Goal: Navigation & Orientation: Find specific page/section

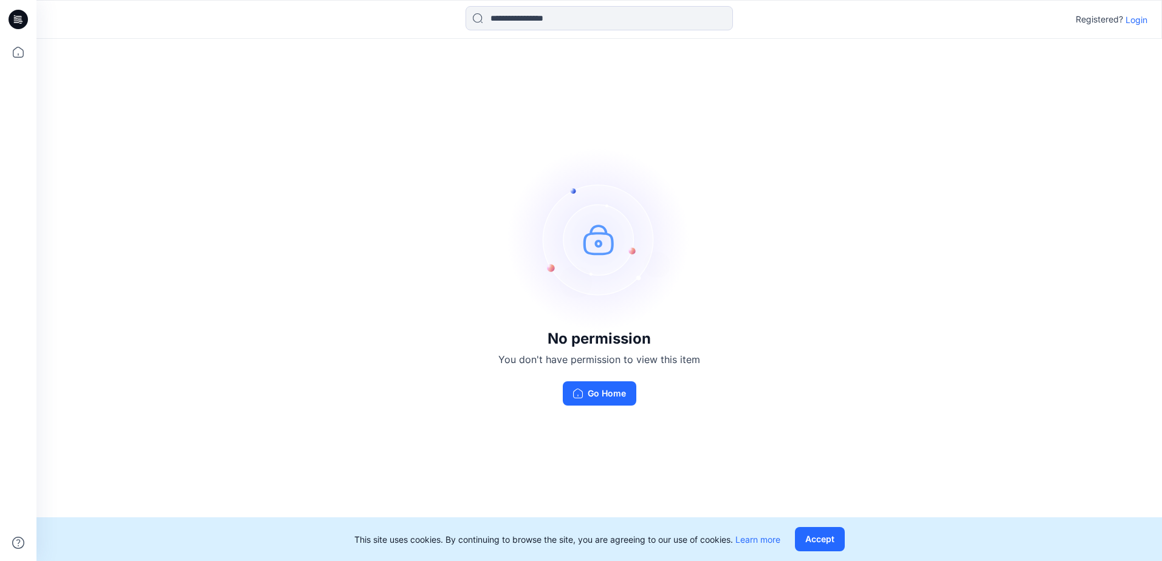
click at [1136, 16] on p "Login" at bounding box center [1136, 19] width 22 height 13
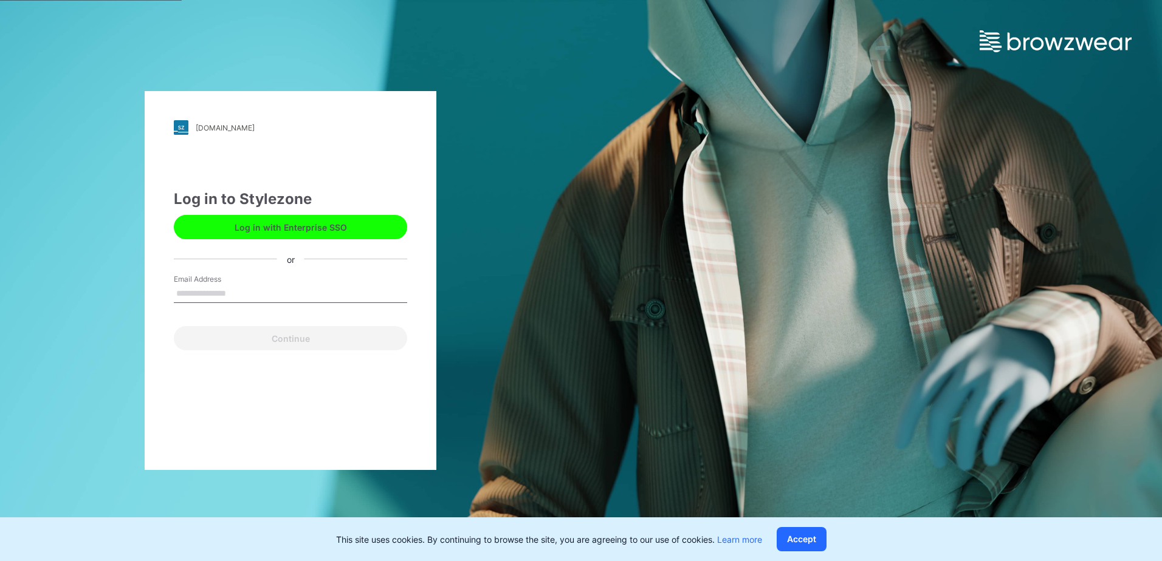
click at [330, 231] on button "Log in with Enterprise SSO" at bounding box center [290, 227] width 233 height 24
click at [287, 287] on input "Email Address" at bounding box center [290, 294] width 233 height 18
click at [235, 292] on input "Email Address" at bounding box center [290, 294] width 233 height 18
type input "**********"
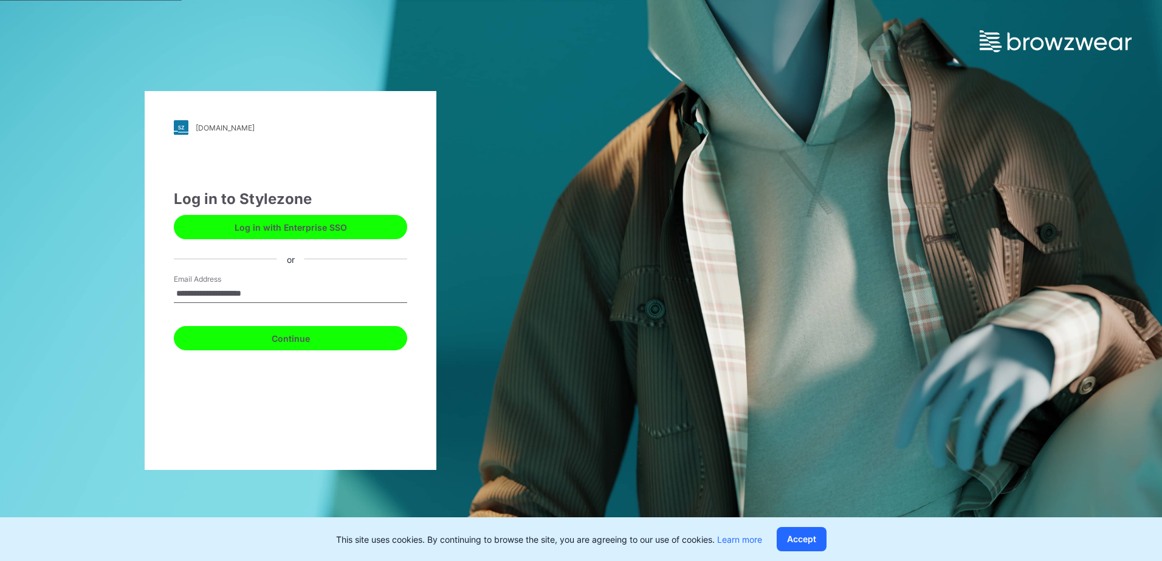
click at [255, 332] on button "Continue" at bounding box center [290, 338] width 233 height 24
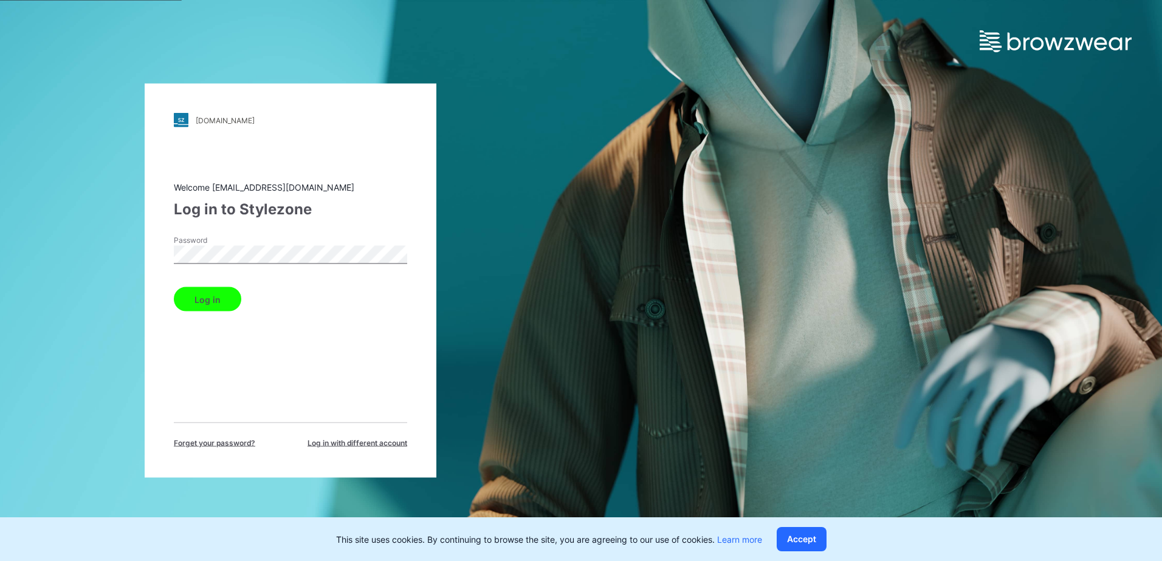
click at [198, 300] on button "Log in" at bounding box center [207, 299] width 67 height 24
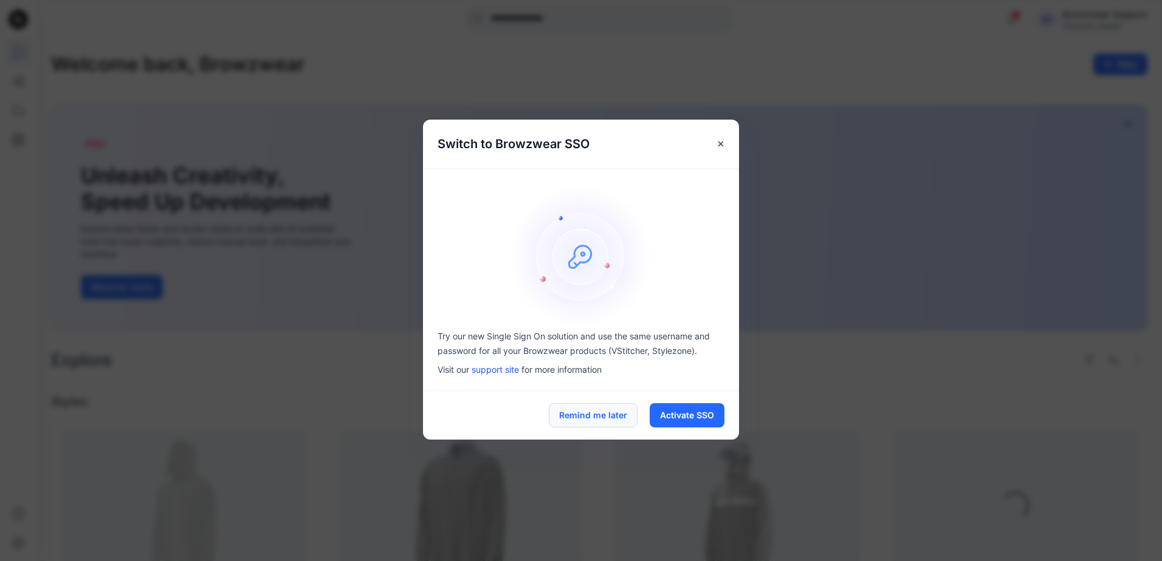
click at [593, 409] on button "Remind me later" at bounding box center [593, 415] width 89 height 24
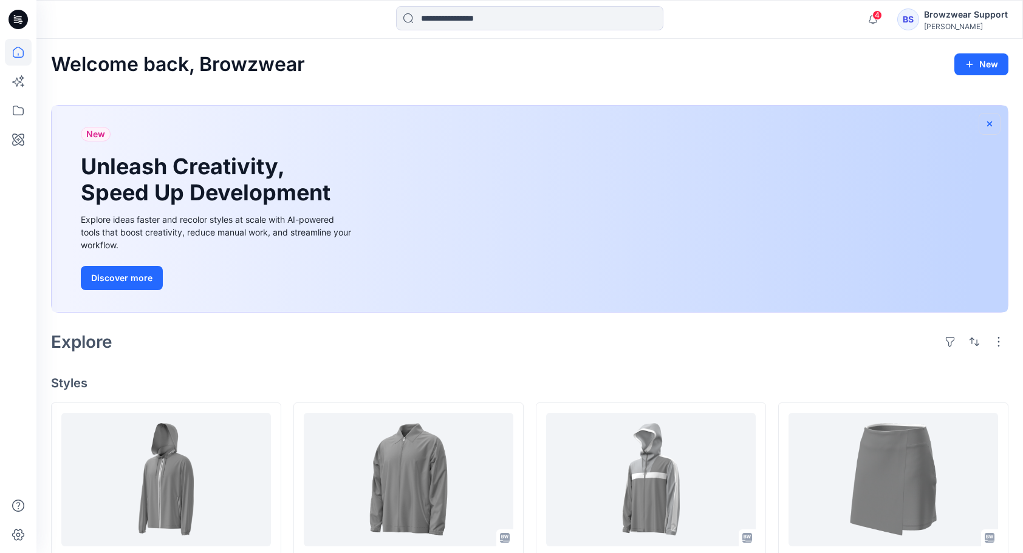
click at [994, 119] on icon "button" at bounding box center [990, 124] width 10 height 10
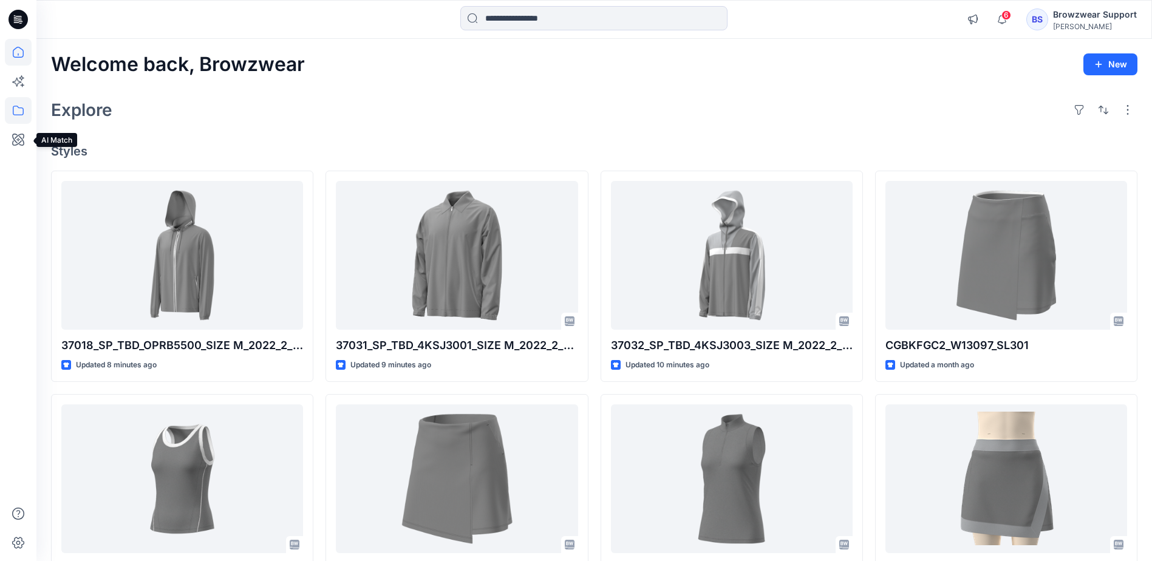
click at [13, 105] on icon at bounding box center [18, 110] width 27 height 27
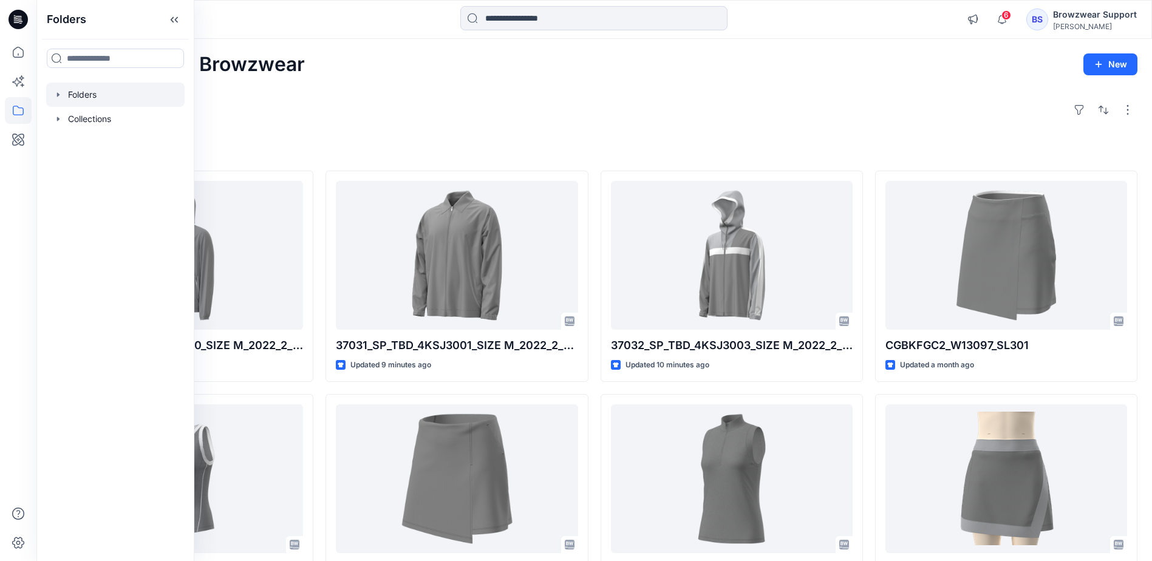
click at [63, 93] on icon "button" at bounding box center [58, 95] width 10 height 10
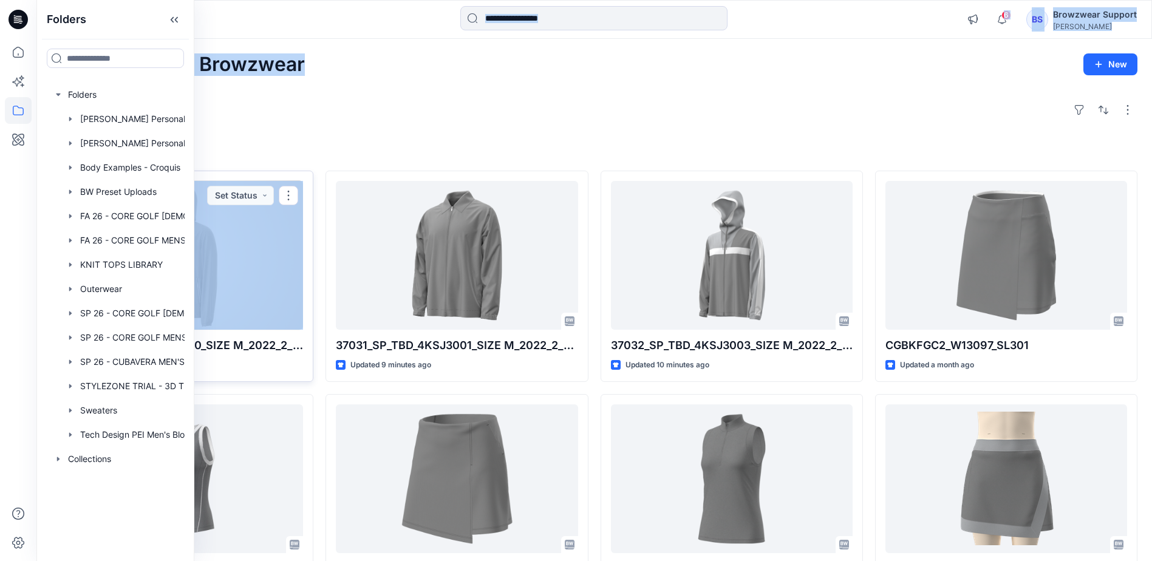
drag, startPoint x: 192, startPoint y: 213, endPoint x: 303, endPoint y: 225, distance: 111.8
click at [303, 225] on div "Folders Folders Adriana Abrantes's Personal Zone Anne Lau's Personal Zone Body …" at bounding box center [576, 444] width 1152 height 888
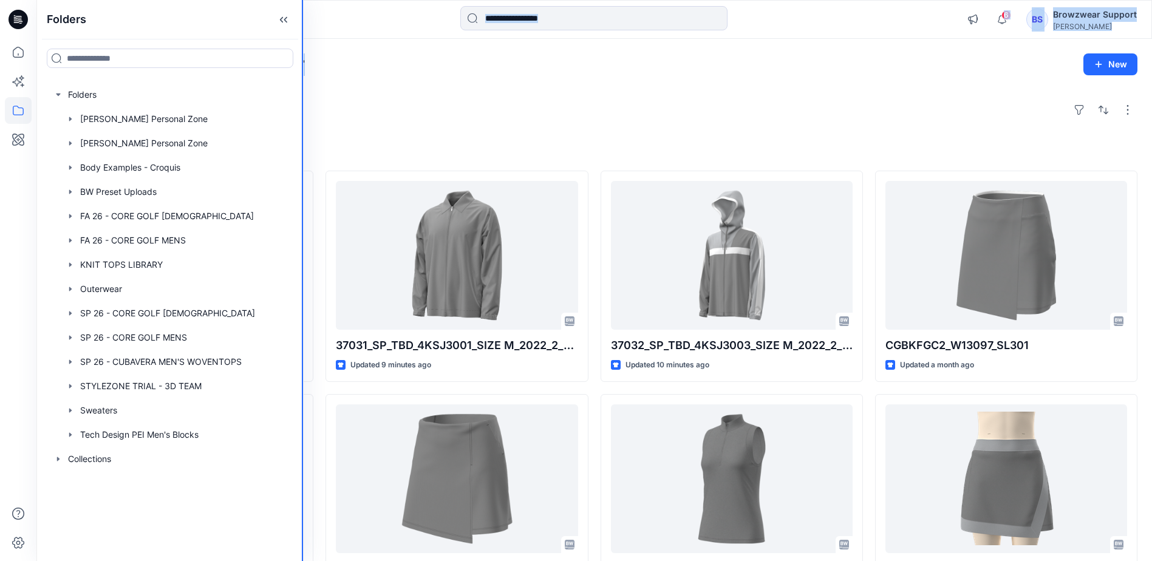
drag, startPoint x: 193, startPoint y: 137, endPoint x: 326, endPoint y: 145, distance: 132.7
click at [326, 145] on div "Folders Folders Adriana Abrantes's Personal Zone Anne Lau's Personal Zone Body …" at bounding box center [576, 444] width 1152 height 888
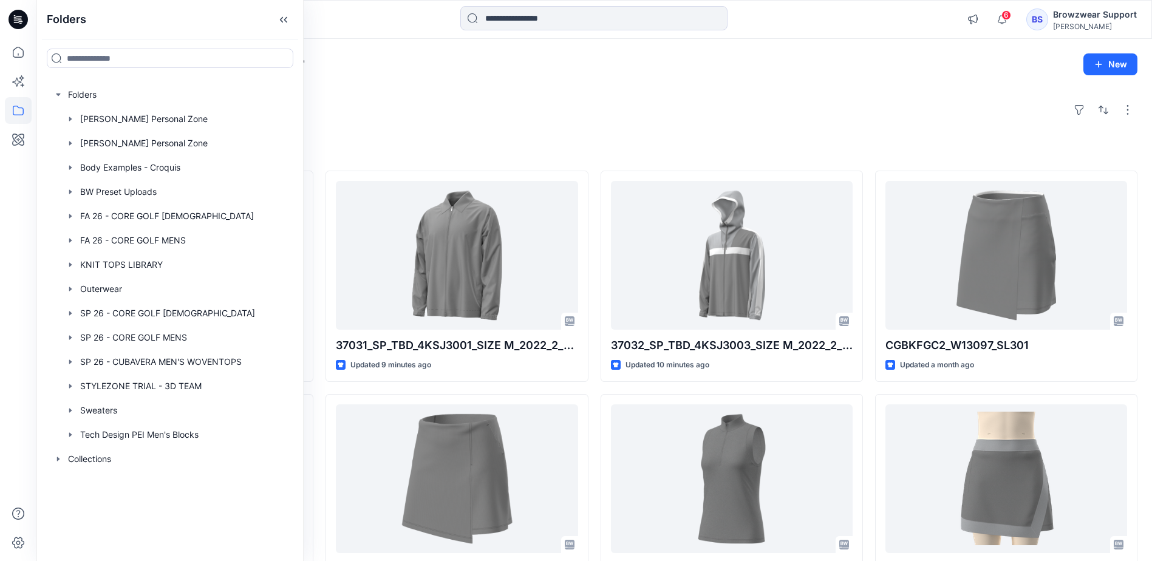
click at [229, 21] on div "Folders" at bounding box center [170, 19] width 266 height 39
click at [71, 411] on icon "button" at bounding box center [70, 410] width 2 height 4
click at [81, 457] on icon "button" at bounding box center [83, 459] width 10 height 10
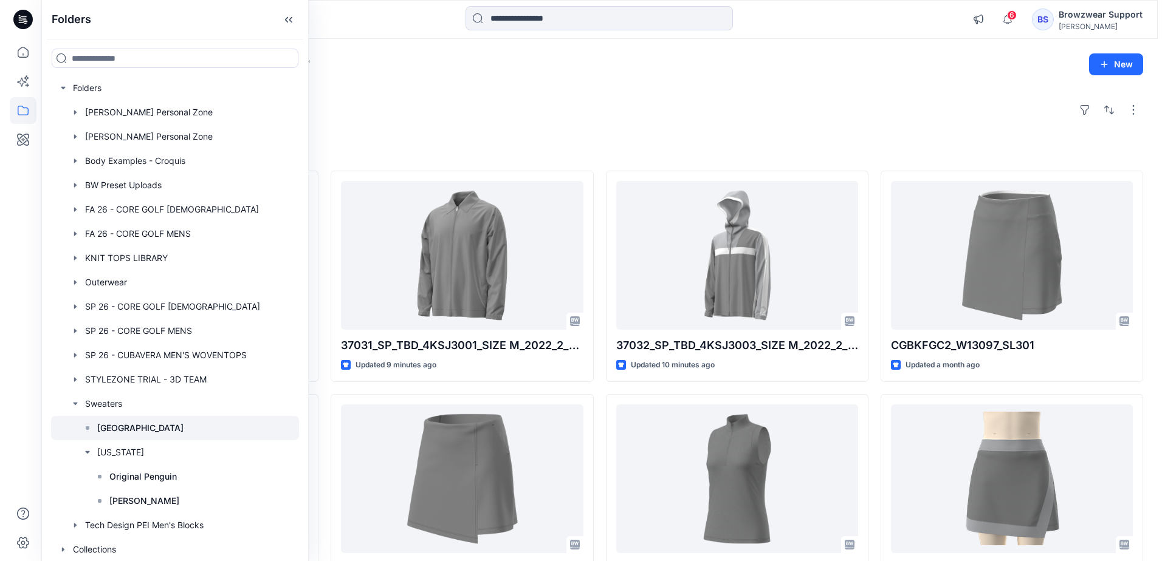
scroll to position [7, 0]
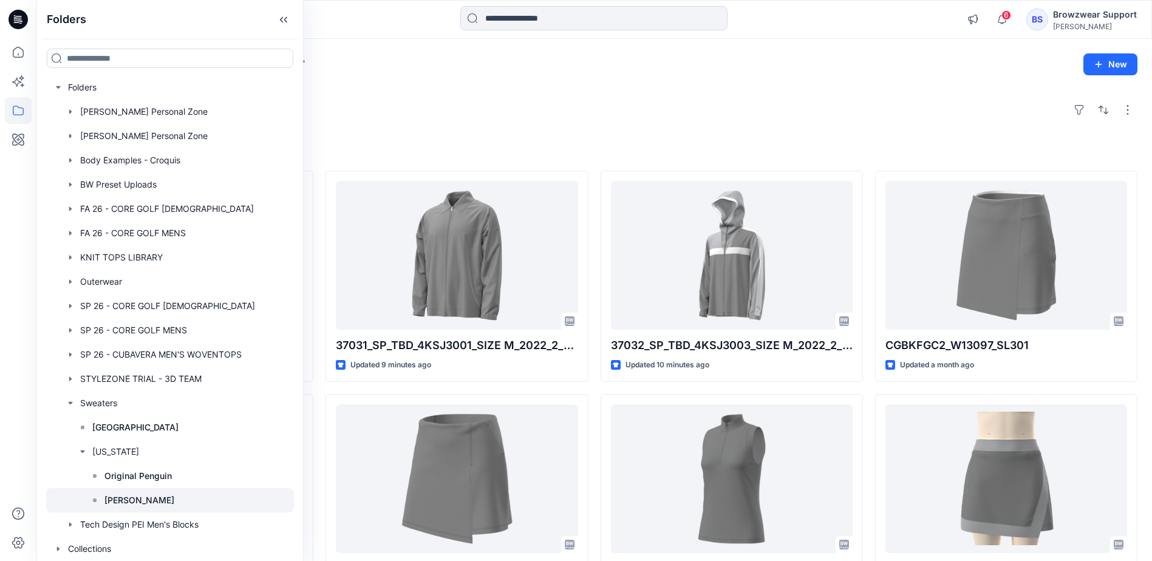
click at [125, 499] on p "[PERSON_NAME]" at bounding box center [139, 500] width 70 height 15
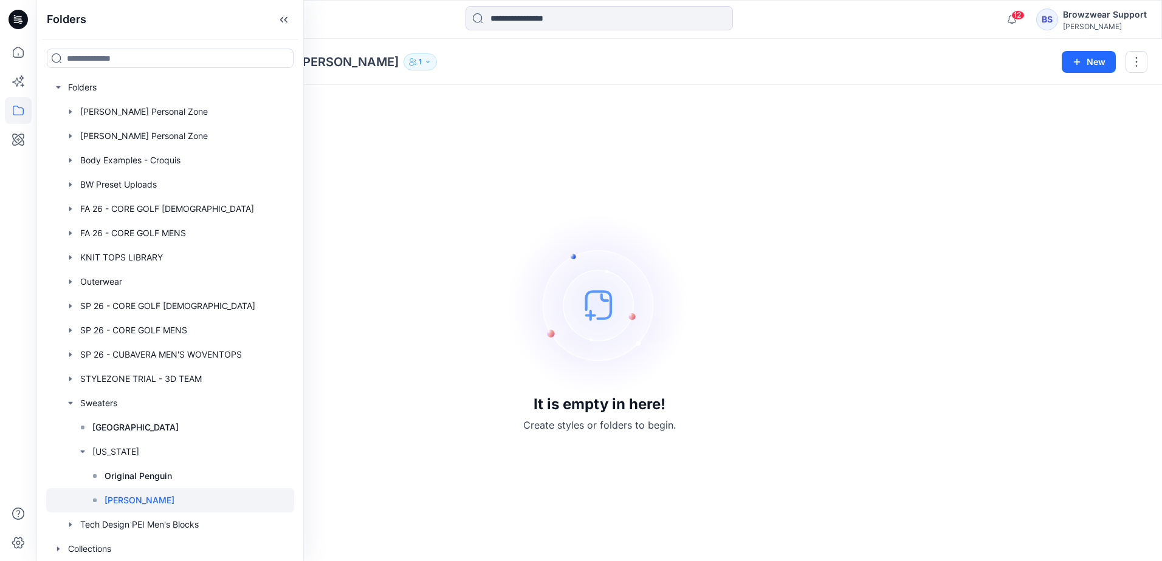
click at [1018, 13] on span "12" at bounding box center [1017, 15] width 13 height 10
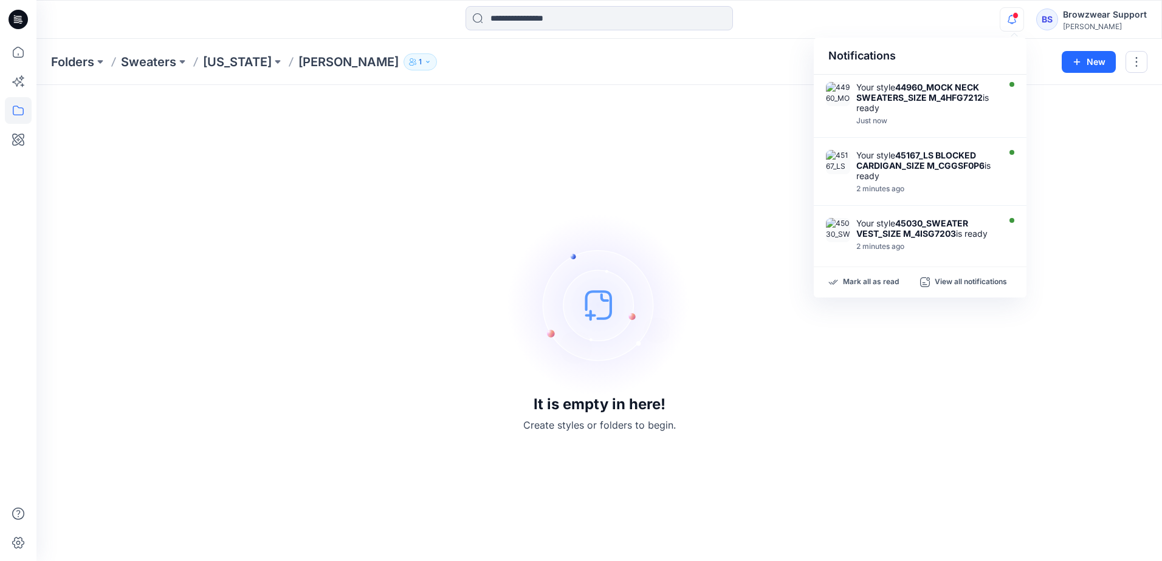
click at [744, 59] on div "Folders Sweaters New York Perry Ellis 1" at bounding box center [551, 61] width 1001 height 17
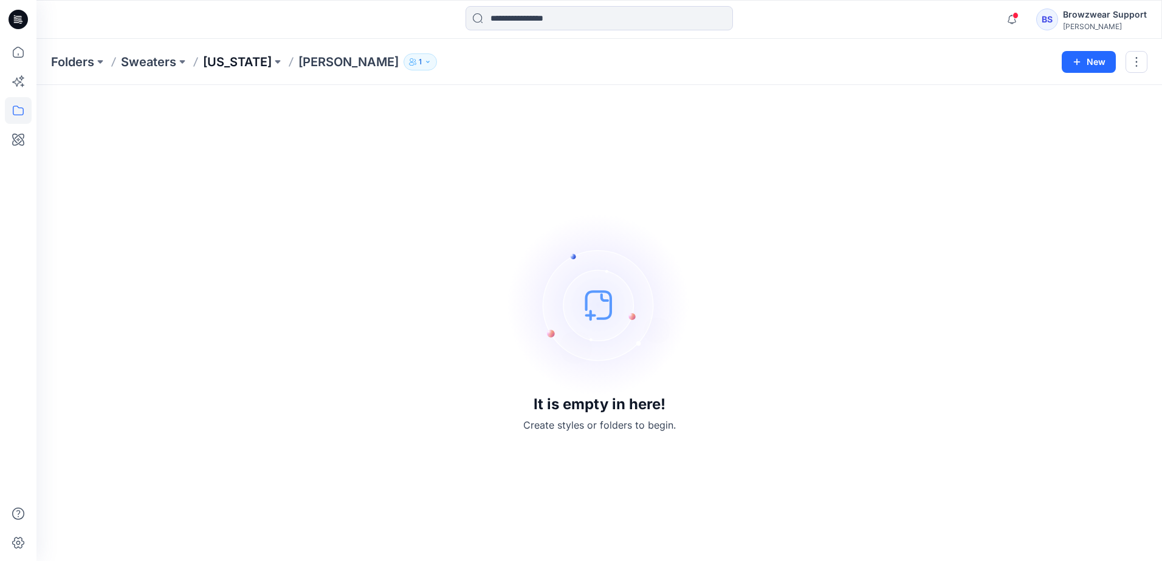
click at [241, 60] on p "New York" at bounding box center [237, 61] width 69 height 17
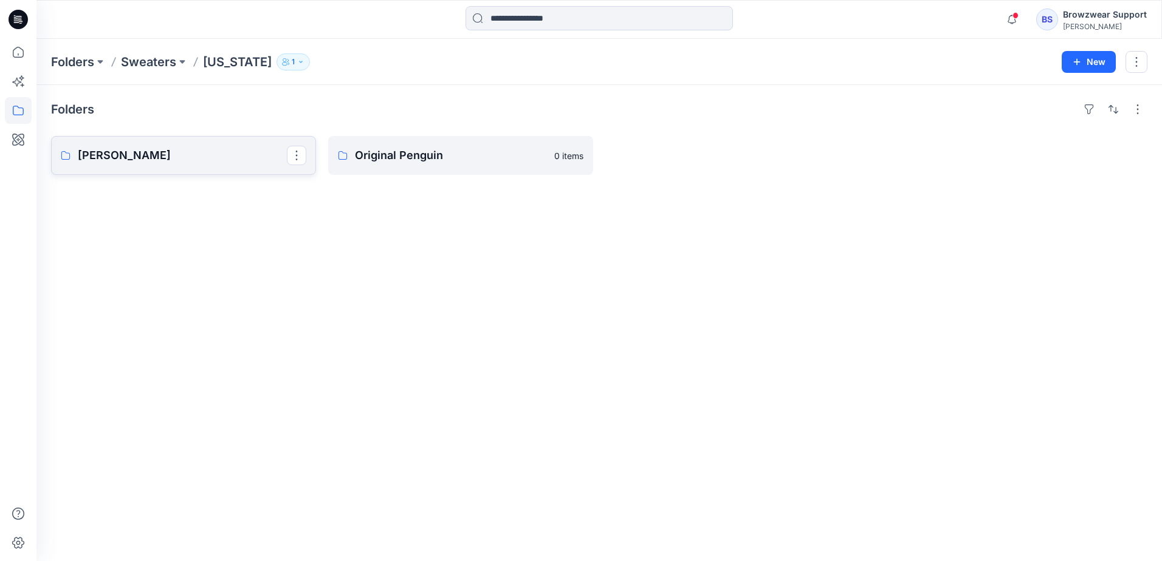
click at [142, 162] on p "[PERSON_NAME]" at bounding box center [182, 155] width 209 height 17
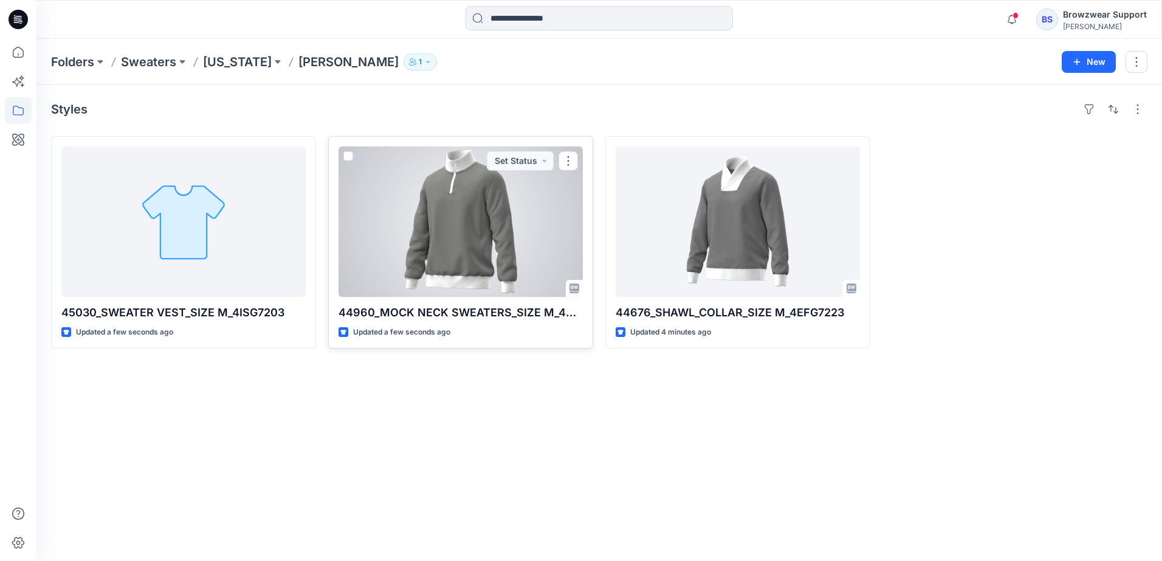
click at [480, 216] on div at bounding box center [460, 221] width 244 height 151
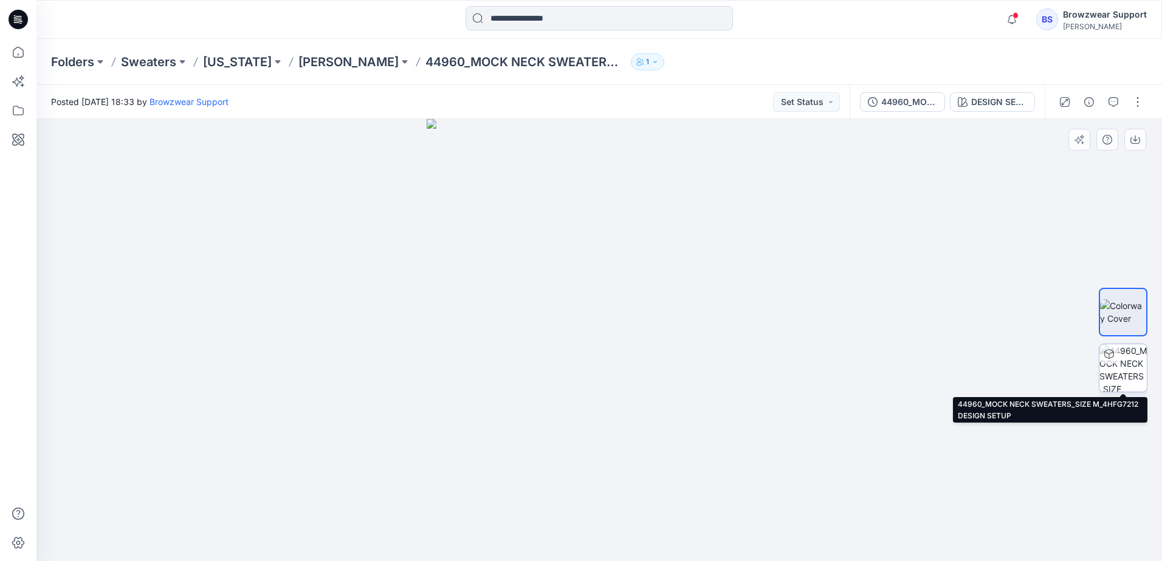
click at [1127, 368] on img at bounding box center [1122, 367] width 47 height 47
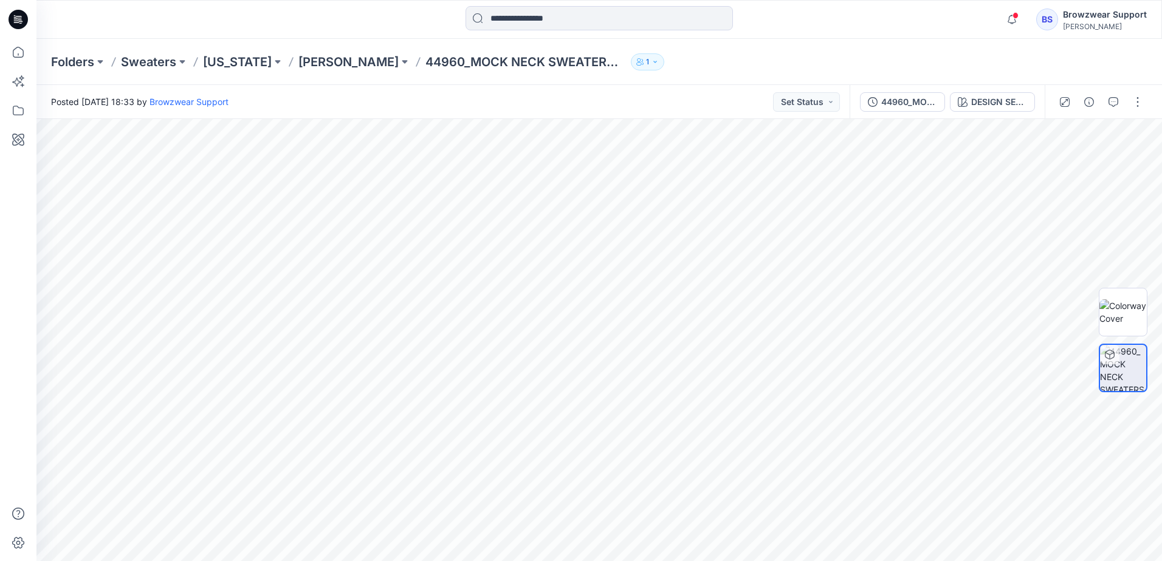
click at [915, 41] on div "Folders Sweaters New York Perry Ellis 44960_MOCK NECK SWEATERS_SIZE M_4HFG7212 1" at bounding box center [598, 62] width 1125 height 46
click at [1139, 146] on icon "button" at bounding box center [1138, 144] width 8 height 9
click at [1139, 146] on icon "button" at bounding box center [1137, 145] width 10 height 10
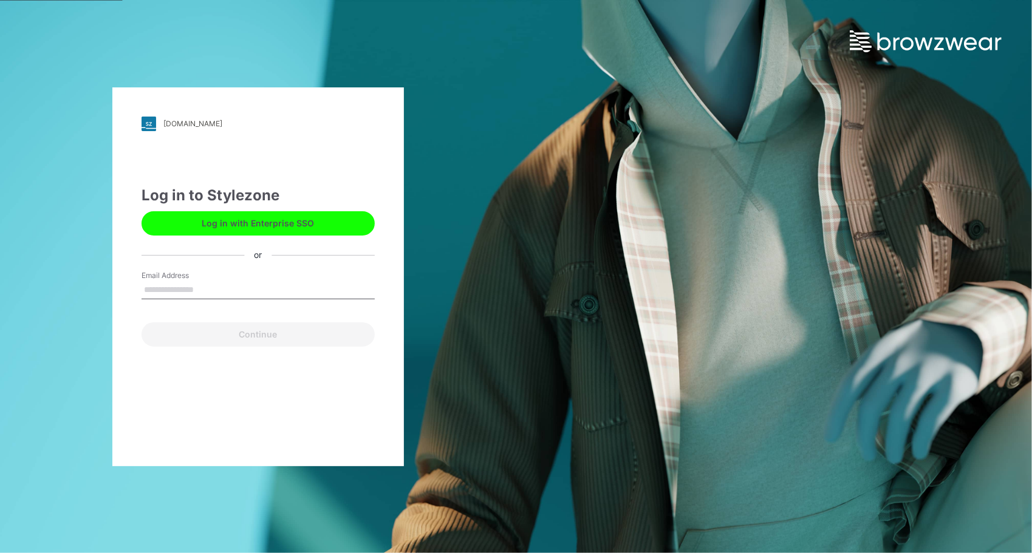
click at [195, 286] on input "Email Address" at bounding box center [258, 290] width 233 height 18
type input "**********"
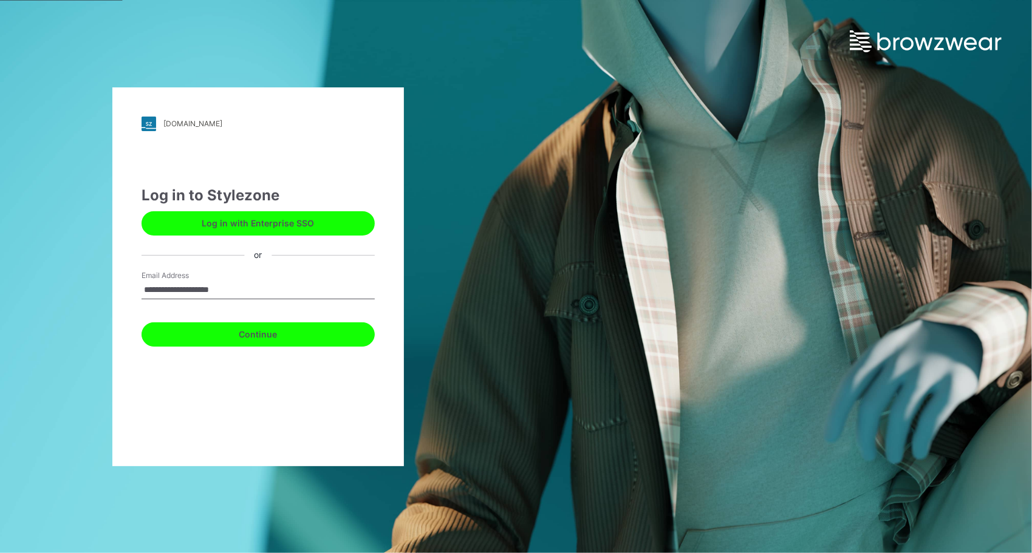
click at [225, 328] on button "Continue" at bounding box center [258, 335] width 233 height 24
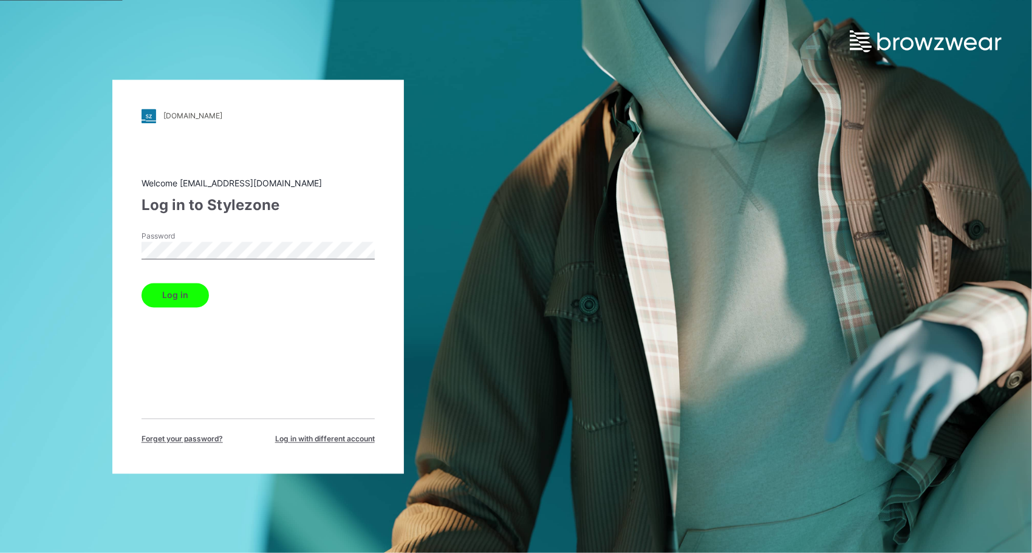
click at [177, 299] on button "Log in" at bounding box center [175, 295] width 67 height 24
